Goal: Information Seeking & Learning: Learn about a topic

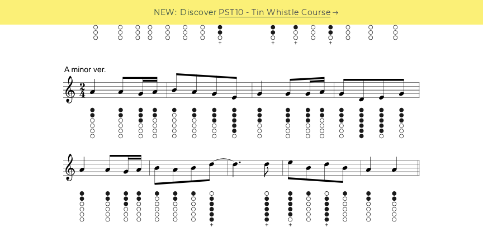
scroll to position [576, 0]
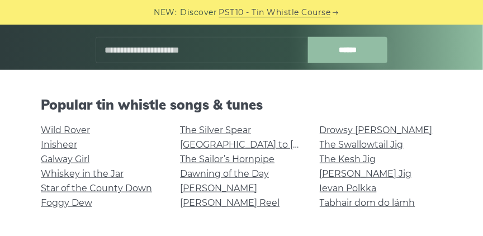
scroll to position [234, 0]
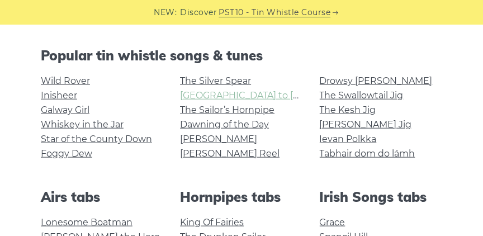
click at [210, 98] on link "[GEOGRAPHIC_DATA] to [GEOGRAPHIC_DATA]" at bounding box center [283, 95] width 206 height 11
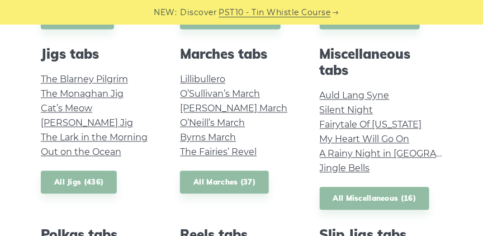
scroll to position [549, 0]
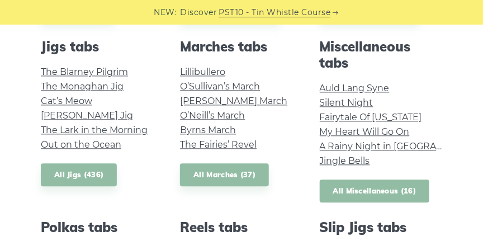
click at [362, 186] on link "All Miscellaneous (16)" at bounding box center [375, 191] width 110 height 23
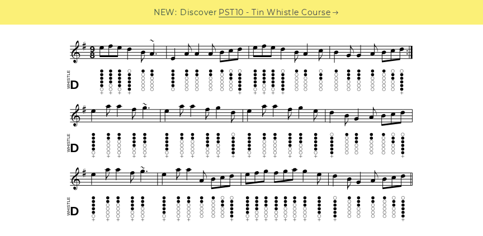
scroll to position [325, 0]
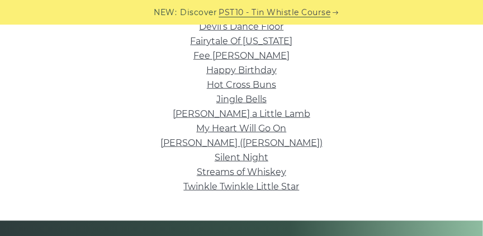
scroll to position [319, 0]
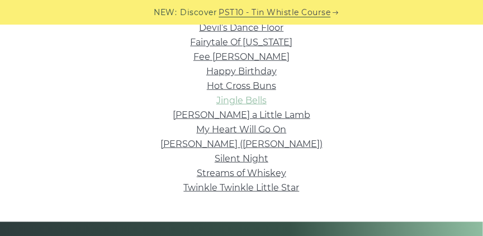
click at [241, 100] on link "Jingle Bells" at bounding box center [241, 100] width 50 height 11
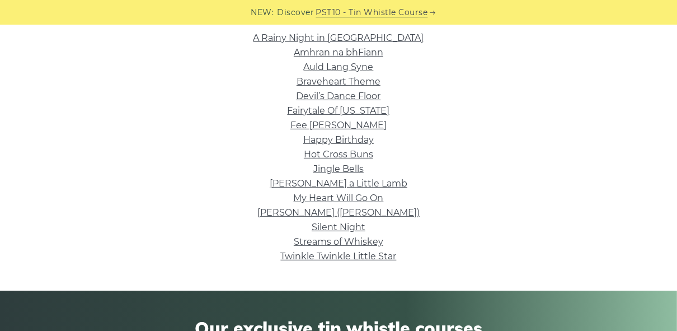
scroll to position [275, 0]
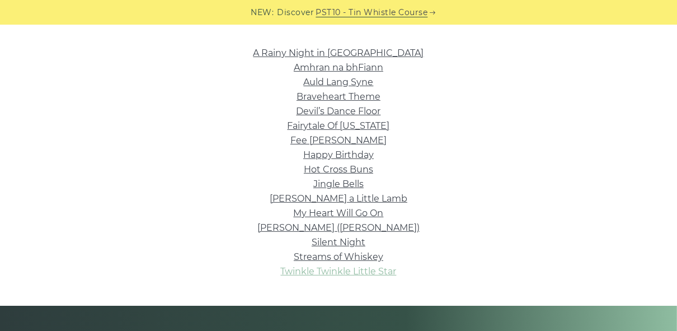
click at [315, 235] on link "Twinkle Twinkle Little Star" at bounding box center [339, 271] width 116 height 11
click at [321, 153] on link "Happy Birthday" at bounding box center [338, 154] width 70 height 11
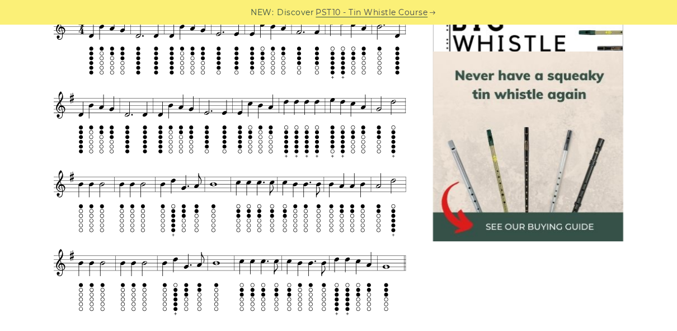
scroll to position [388, 0]
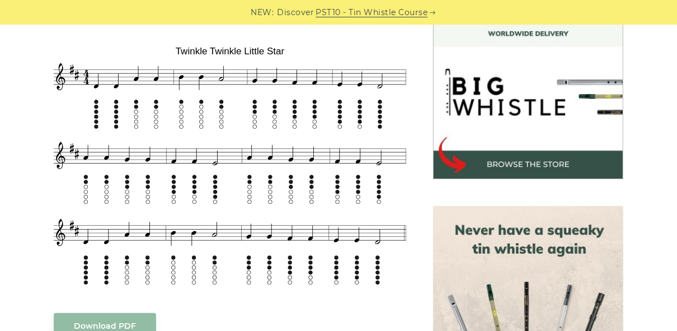
scroll to position [343, 0]
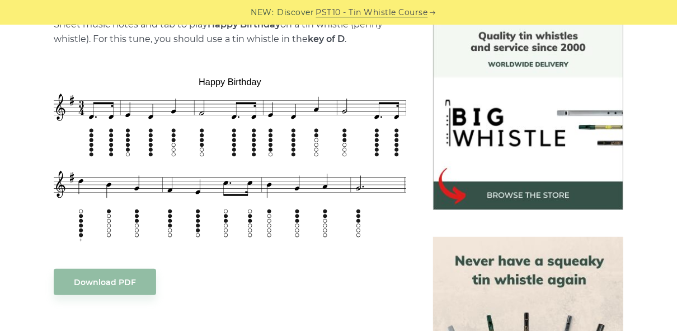
scroll to position [291, 0]
